Goal: Task Accomplishment & Management: Use online tool/utility

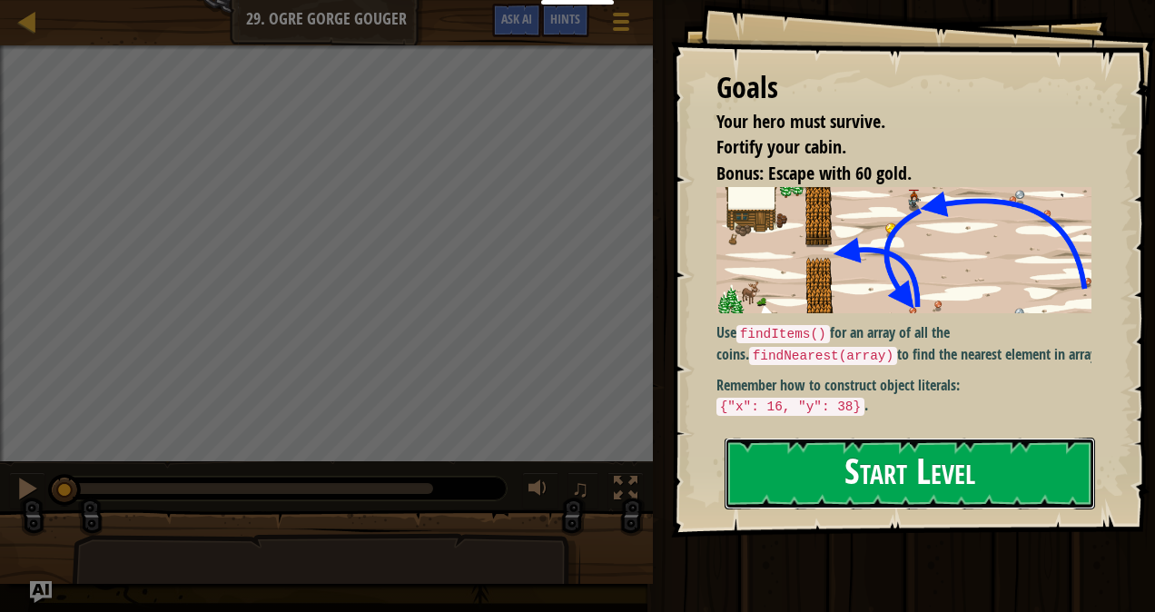
click at [861, 476] on button "Start Level" at bounding box center [910, 474] width 371 height 72
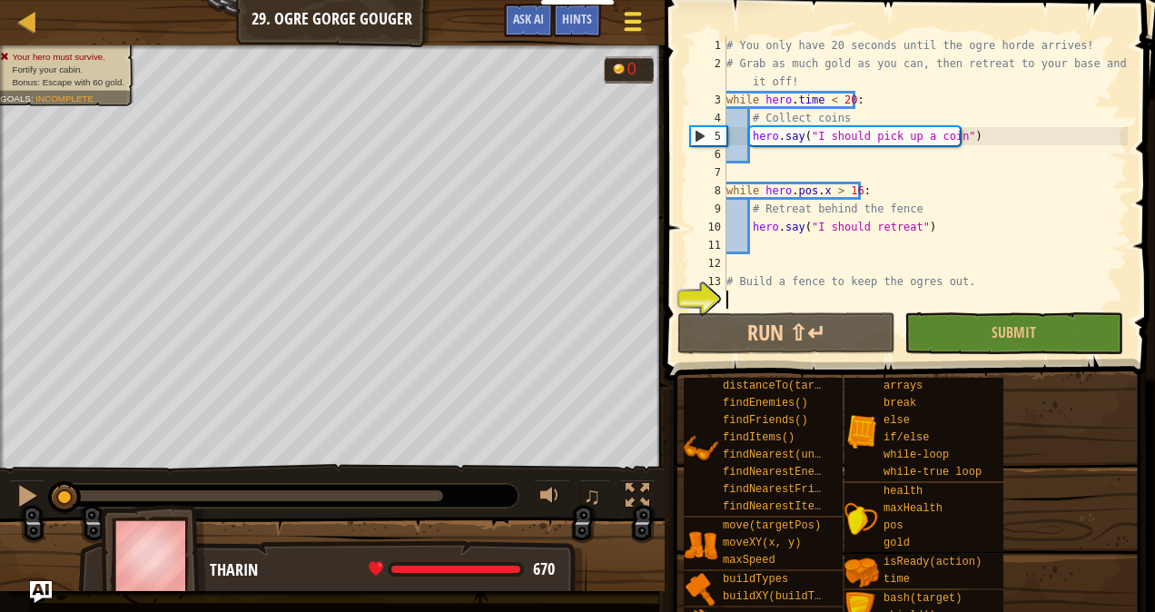
drag, startPoint x: 625, startPoint y: 21, endPoint x: 608, endPoint y: 7, distance: 21.3
click at [608, 7] on button "Game Menu" at bounding box center [632, 25] width 48 height 44
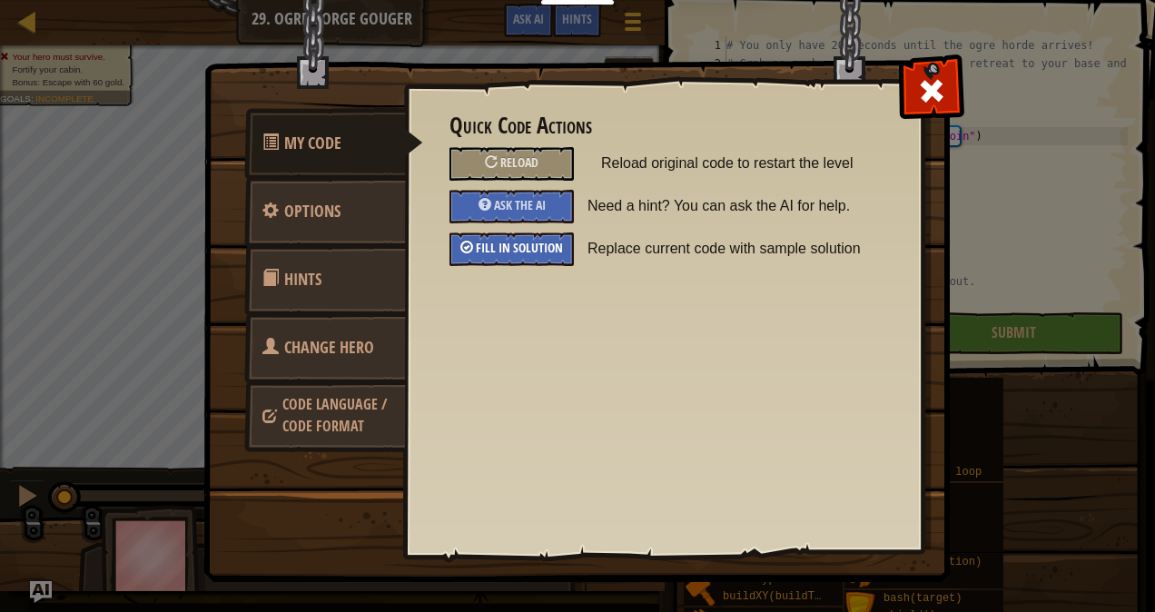
click at [524, 260] on div "Fill in solution" at bounding box center [512, 249] width 124 height 34
click at [937, 89] on span at bounding box center [931, 90] width 29 height 29
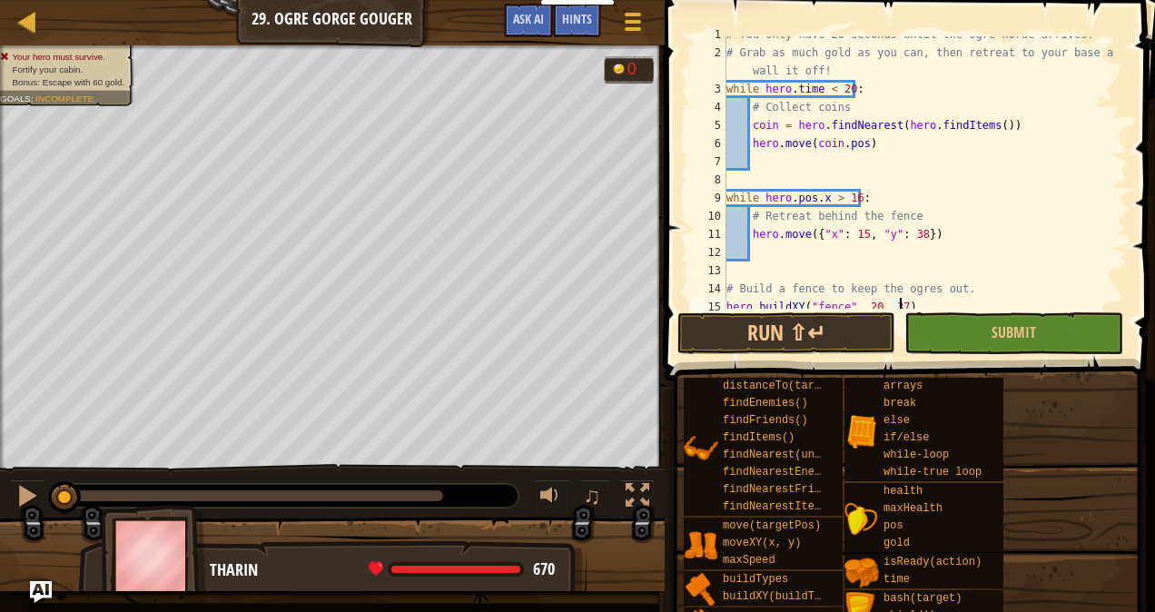
scroll to position [36, 0]
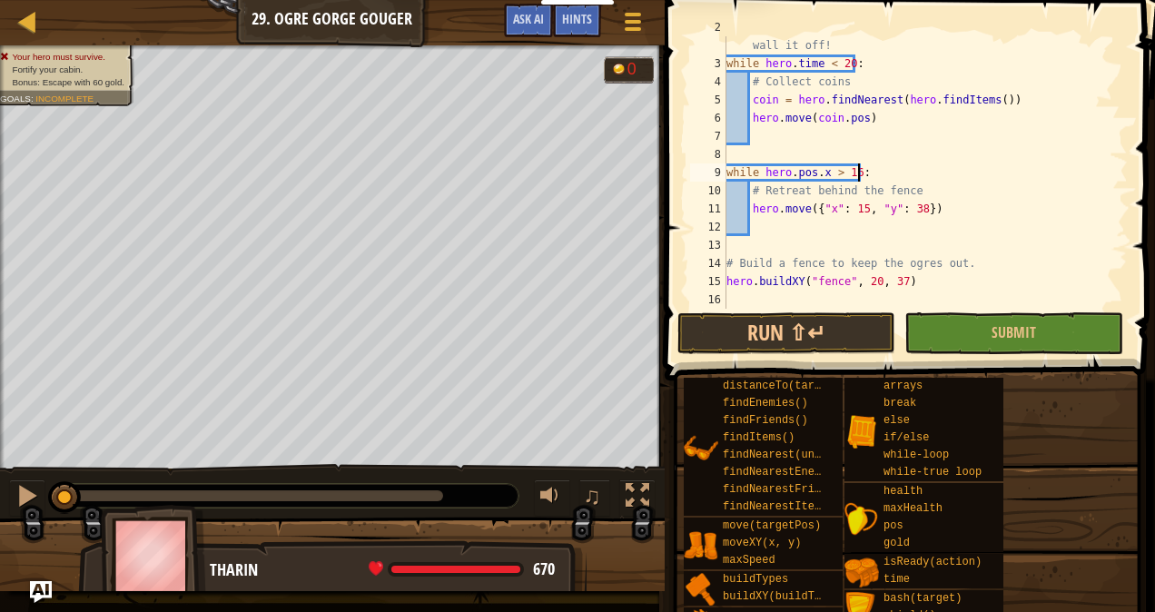
click at [995, 178] on div "# Grab as much gold as you can, then retreat to your base and wall it off! whil…" at bounding box center [918, 181] width 391 height 327
type textarea "while hero.pos.x > 16:"
click at [626, 16] on div at bounding box center [632, 21] width 25 height 26
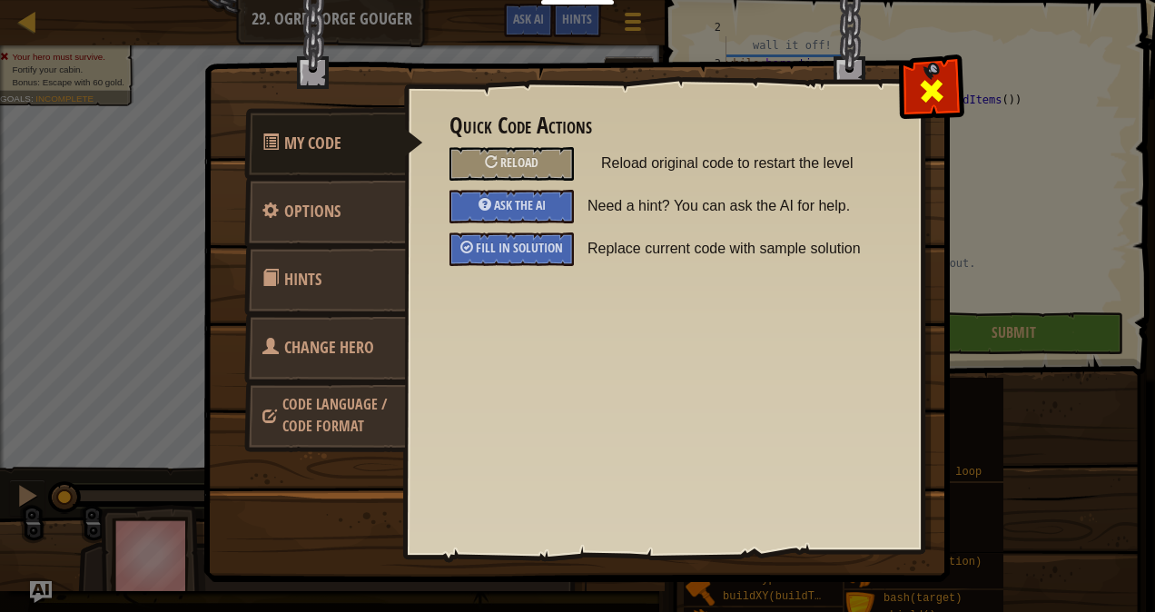
click at [934, 110] on div at bounding box center [931, 86] width 57 height 57
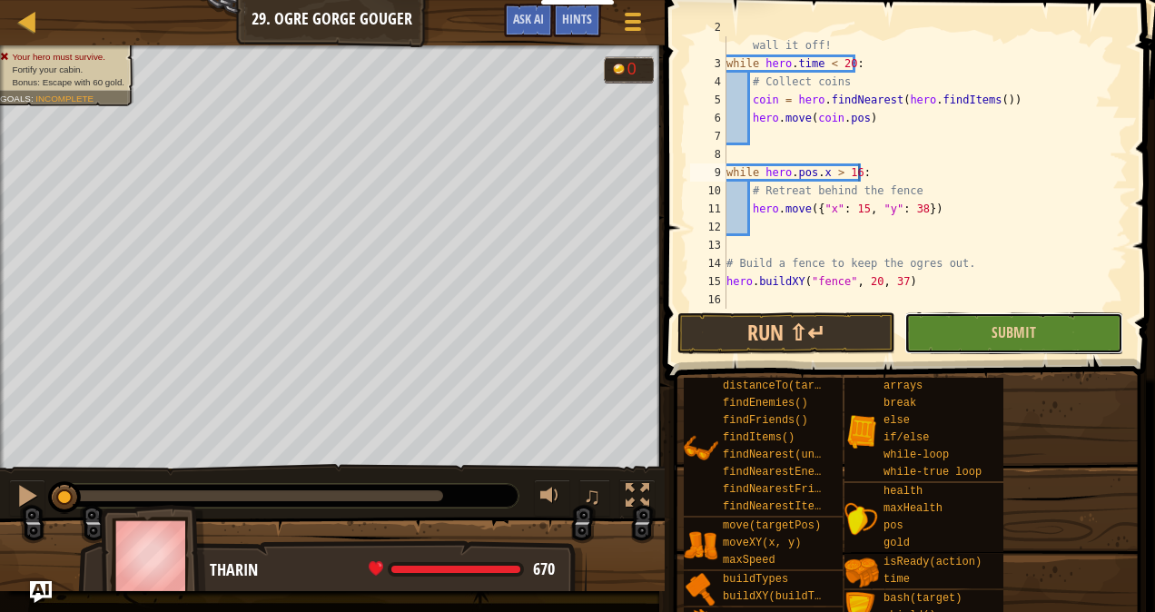
click at [999, 342] on button "Submit" at bounding box center [1014, 333] width 218 height 42
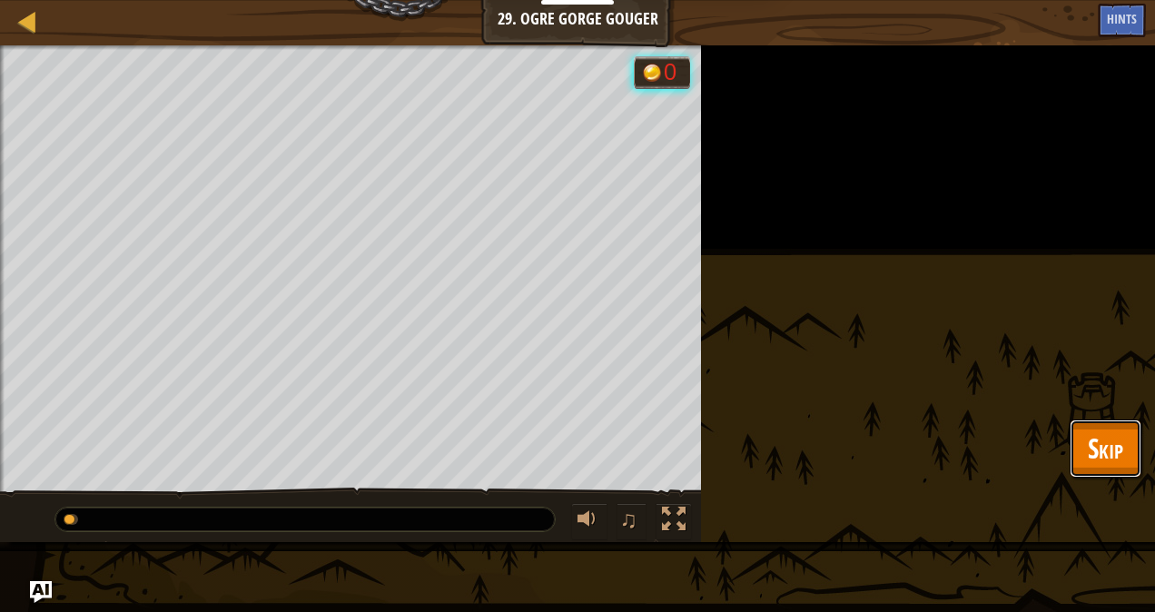
click at [1097, 433] on span "Skip" at bounding box center [1105, 448] width 35 height 37
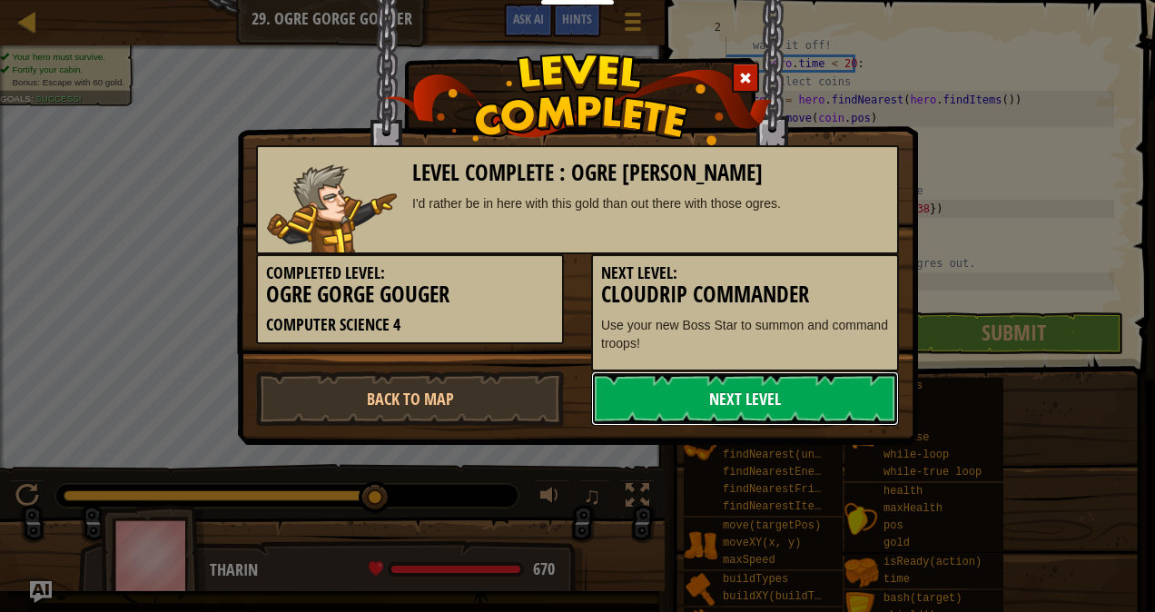
click at [745, 394] on link "Next Level" at bounding box center [745, 398] width 308 height 54
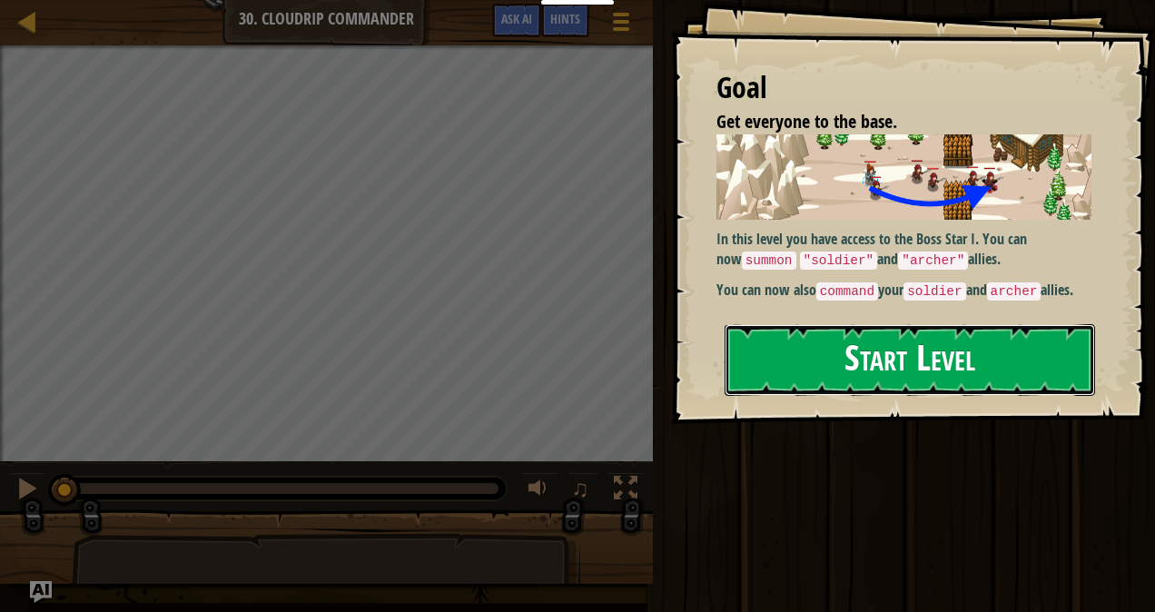
click at [892, 360] on button "Start Level" at bounding box center [910, 360] width 371 height 72
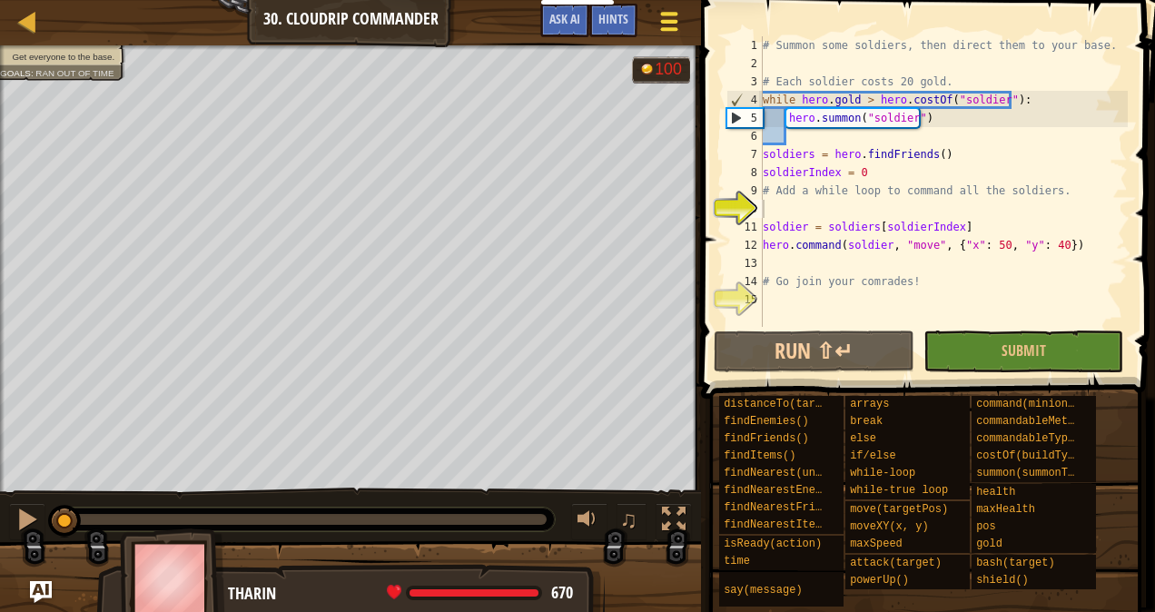
click at [670, 31] on div at bounding box center [669, 21] width 25 height 26
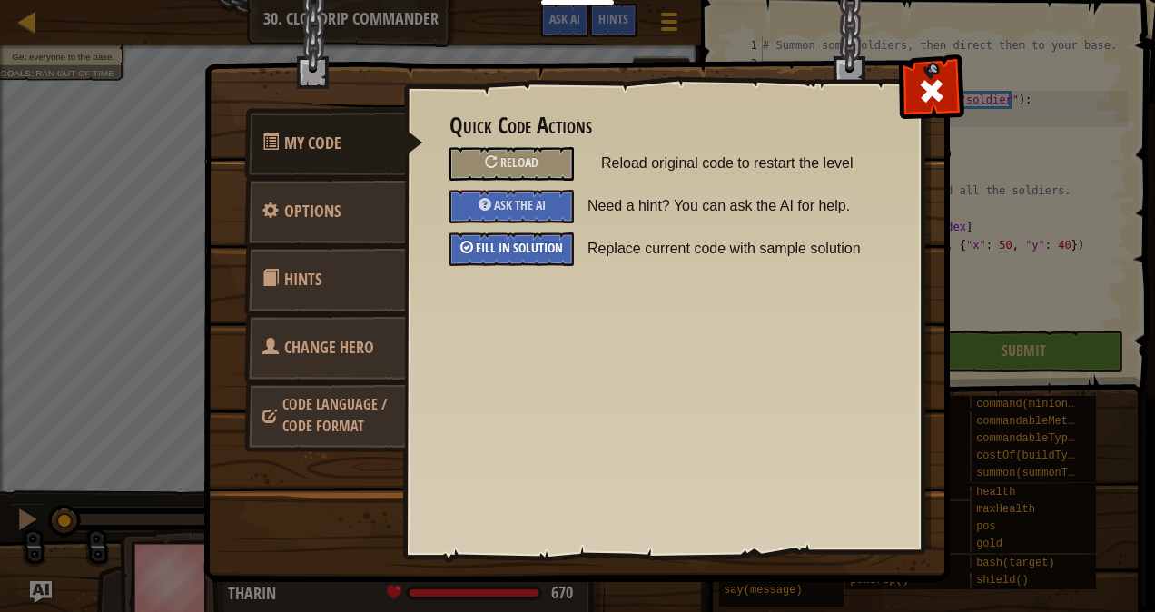
click at [524, 242] on span "Fill in solution" at bounding box center [519, 247] width 87 height 17
click at [952, 92] on div at bounding box center [931, 86] width 57 height 57
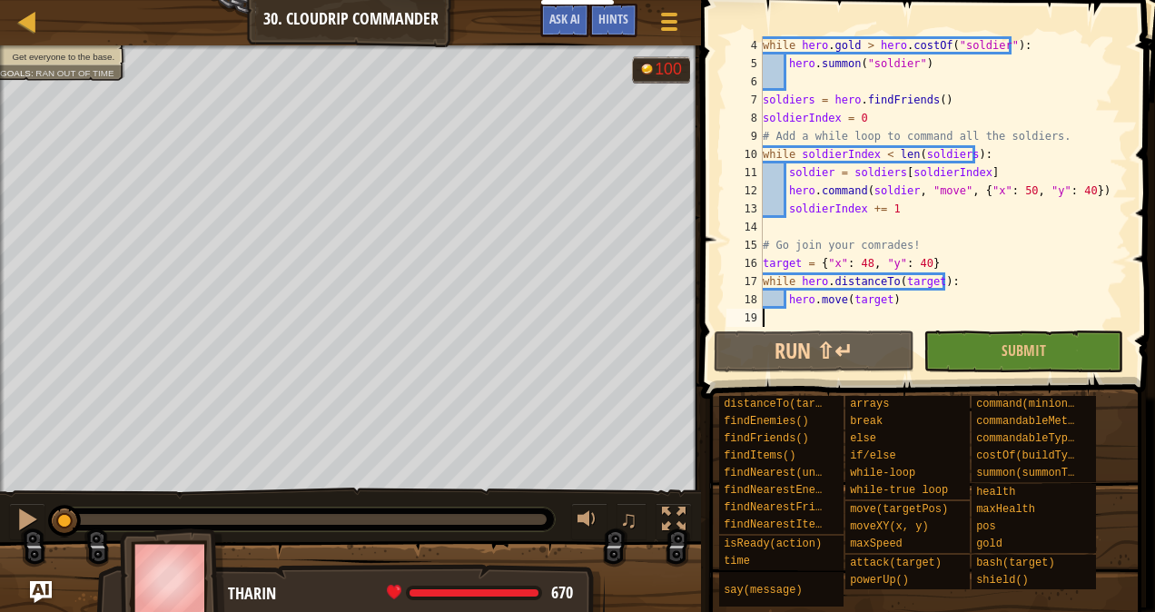
scroll to position [54, 0]
click at [806, 339] on button "Run ⇧↵" at bounding box center [814, 352] width 201 height 42
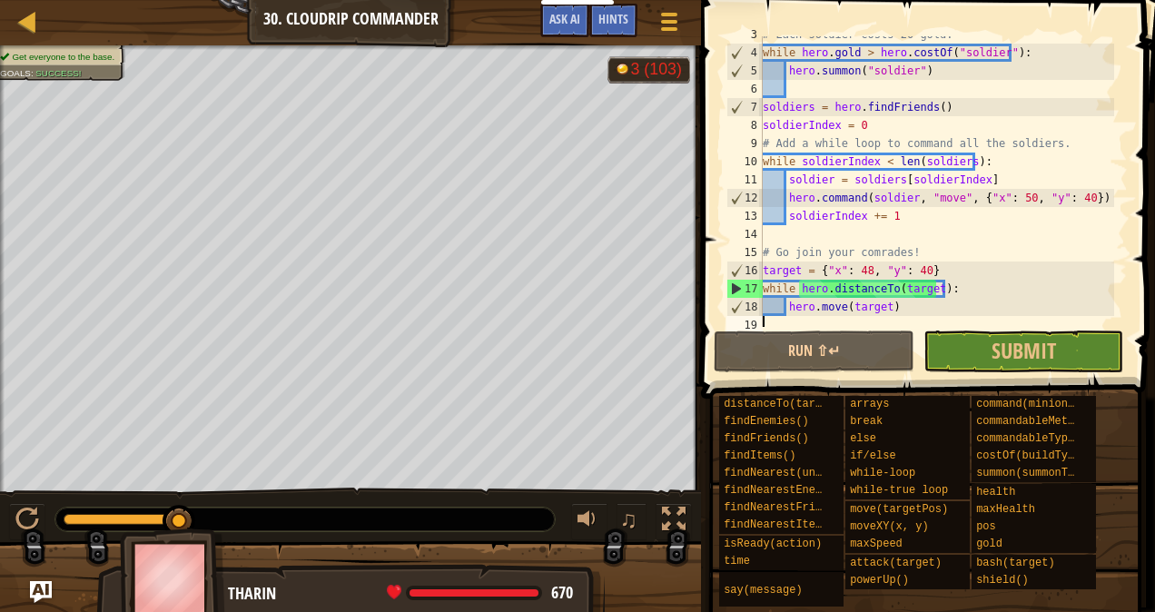
scroll to position [47, 0]
click at [618, 24] on span "Hints" at bounding box center [613, 18] width 30 height 17
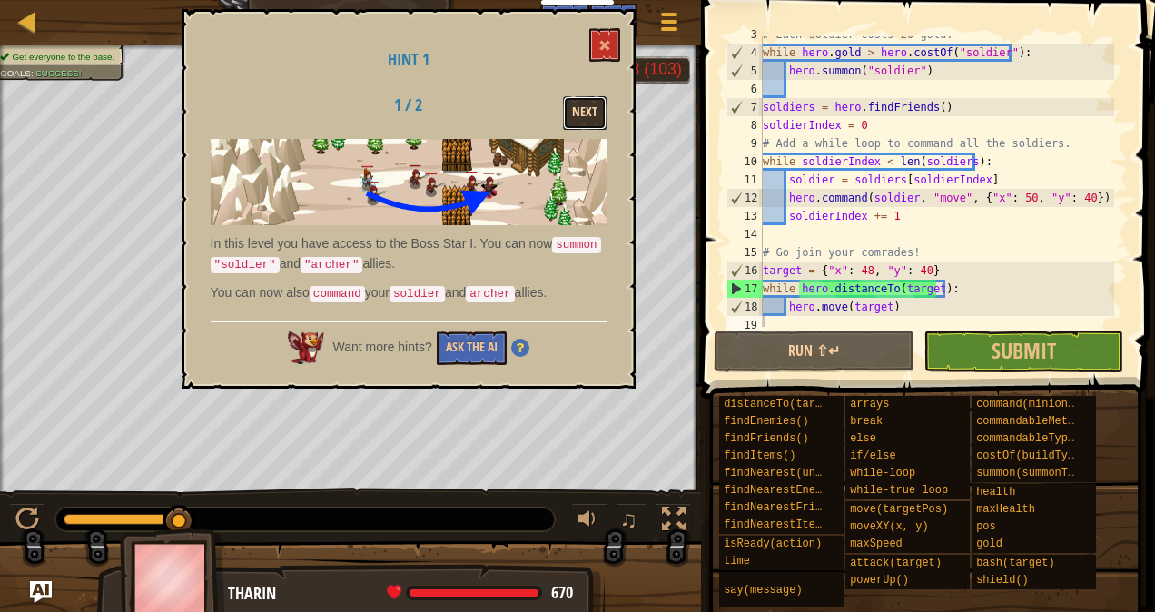
click at [583, 113] on button "Next" at bounding box center [585, 113] width 44 height 34
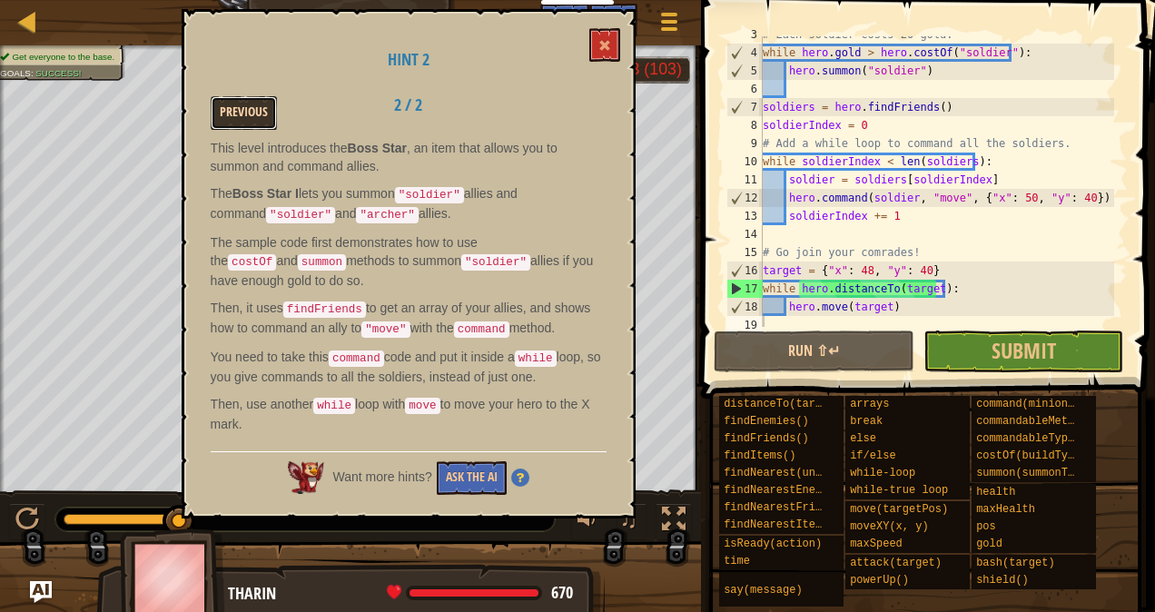
click at [244, 113] on button "Previous" at bounding box center [244, 113] width 66 height 34
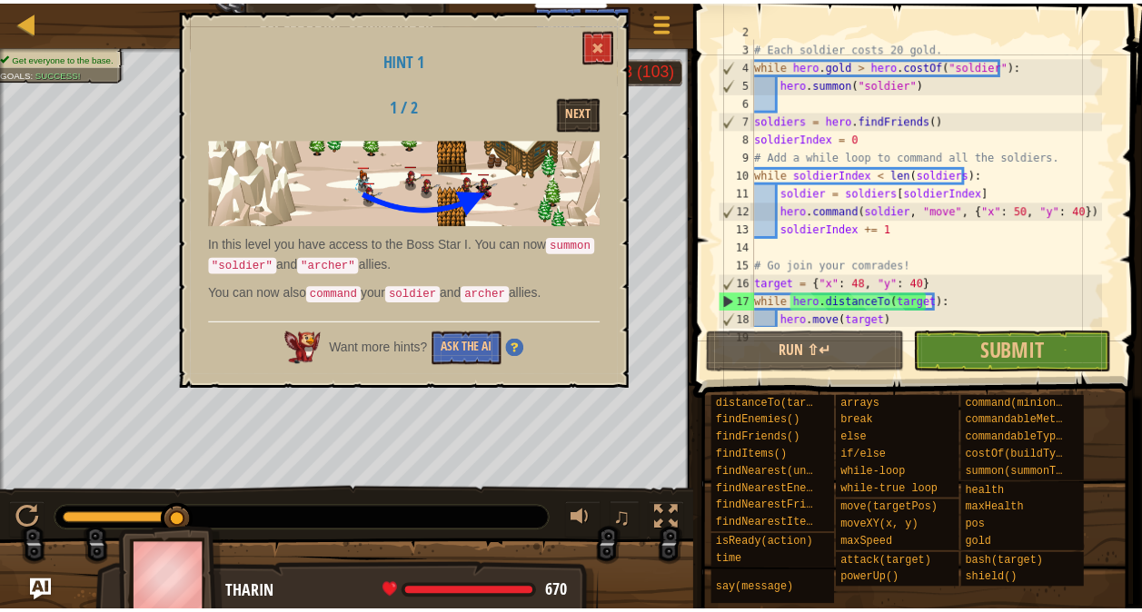
scroll to position [35, 0]
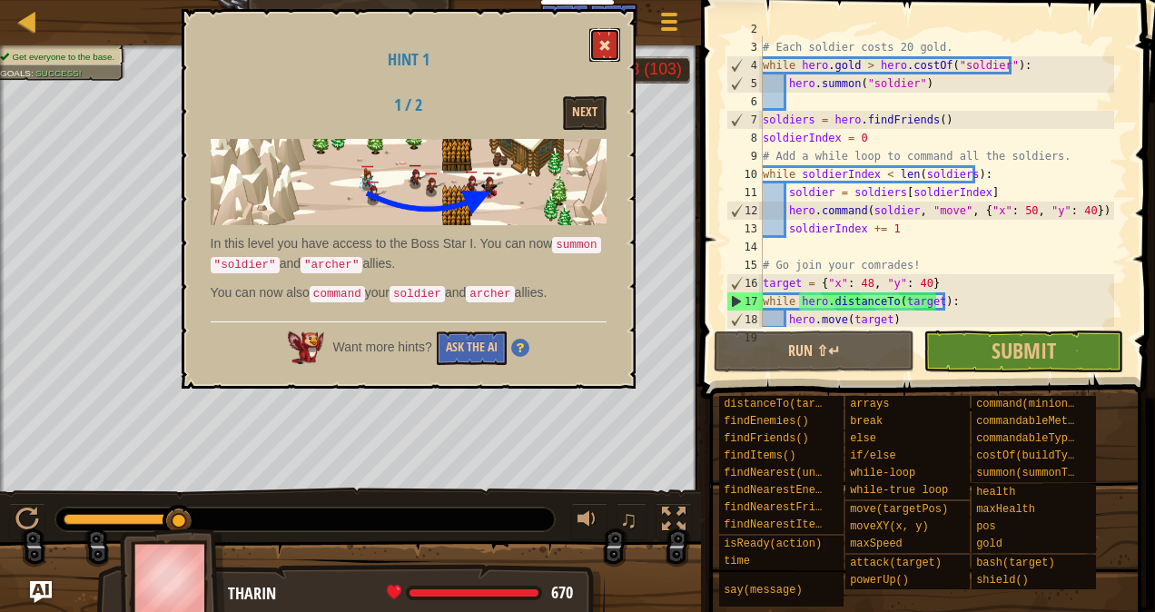
click at [615, 43] on button at bounding box center [604, 45] width 31 height 34
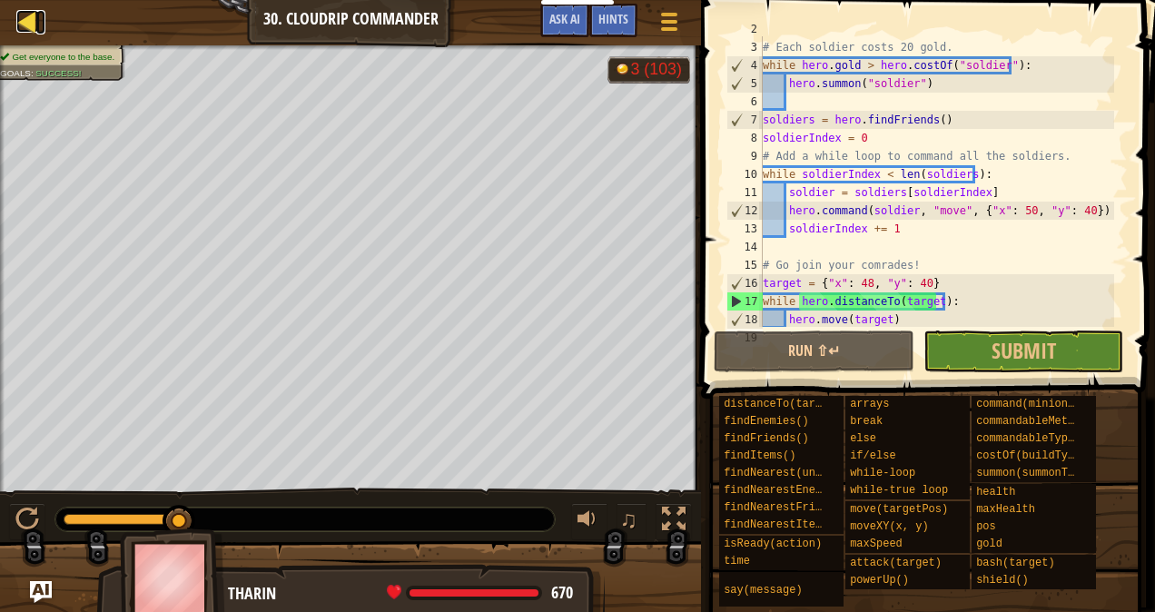
click at [39, 25] on link "Courses" at bounding box center [40, 22] width 9 height 25
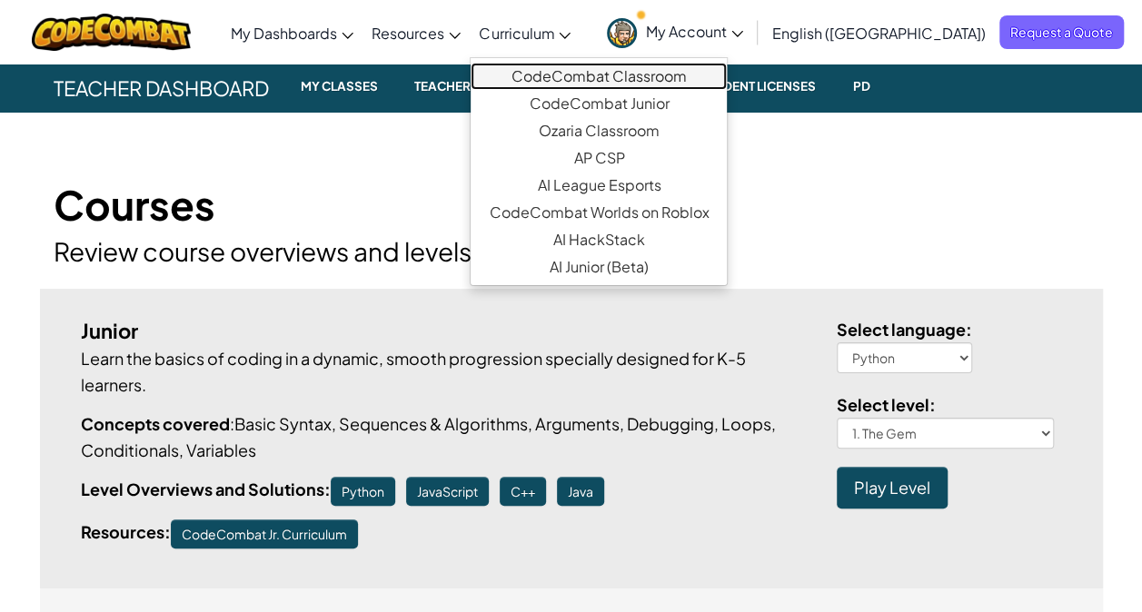
click at [628, 72] on link "CodeCombat Classroom" at bounding box center [598, 76] width 256 height 27
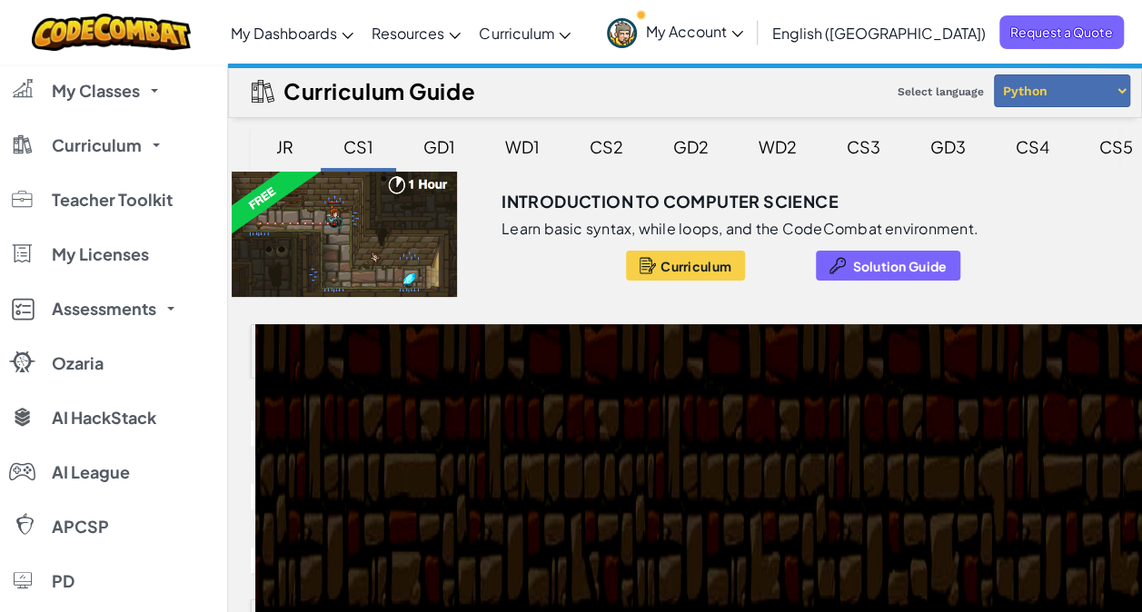
click at [1024, 136] on div "CS4" at bounding box center [1032, 146] width 70 height 43
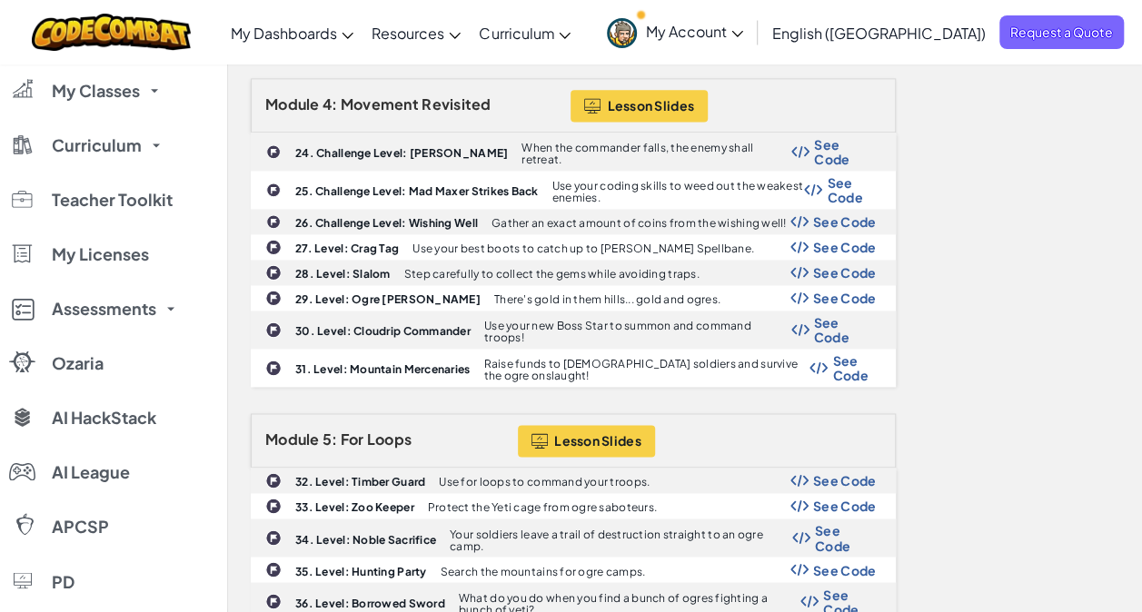
scroll to position [1246, 0]
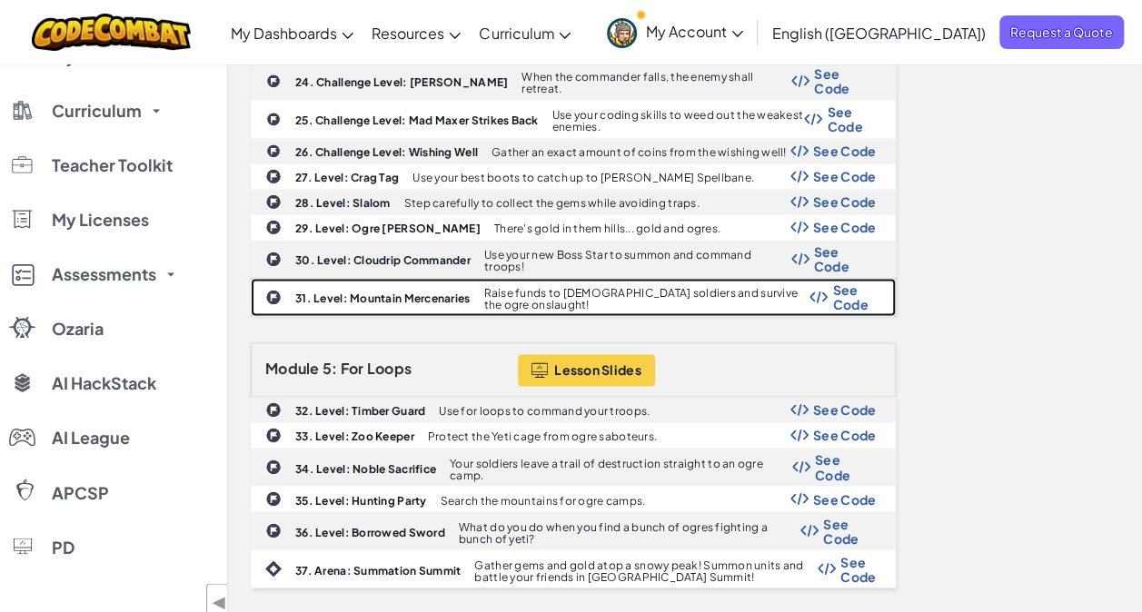
click at [834, 282] on span "See Code" at bounding box center [854, 296] width 44 height 29
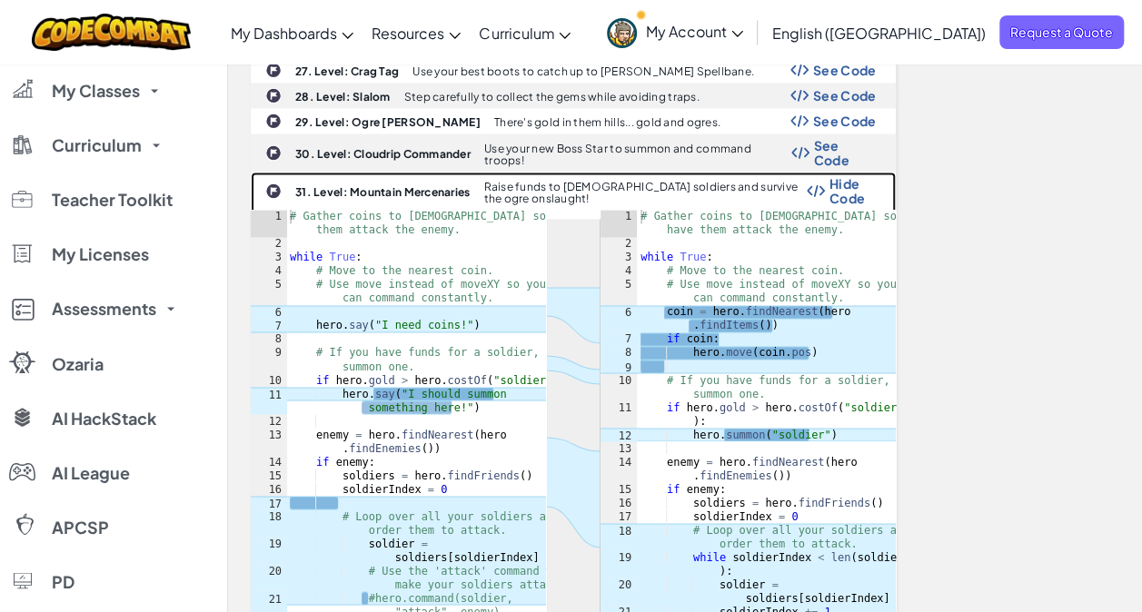
scroll to position [1353, 0]
click at [388, 184] on b "31. Level: Mountain Mercenaries" at bounding box center [382, 191] width 174 height 14
